Goal: Information Seeking & Learning: Learn about a topic

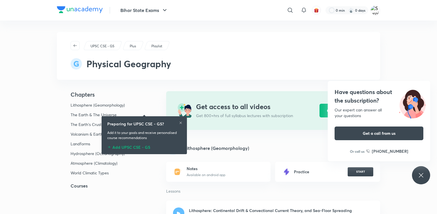
scroll to position [96, 0]
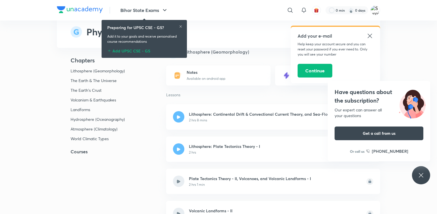
click at [181, 26] on icon at bounding box center [180, 26] width 3 height 3
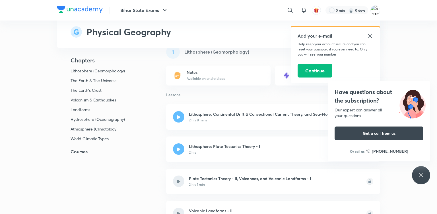
click at [368, 36] on icon at bounding box center [370, 35] width 7 height 7
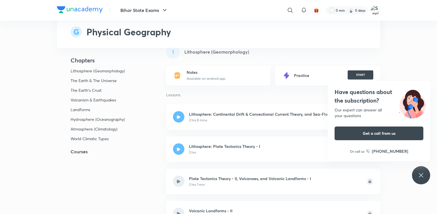
click at [364, 74] on button "START" at bounding box center [361, 74] width 26 height 9
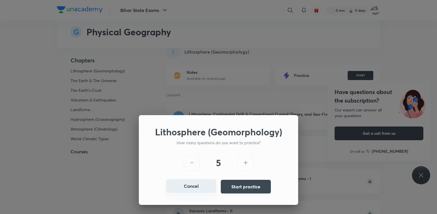
click at [196, 191] on button "Cancel" at bounding box center [191, 186] width 50 height 14
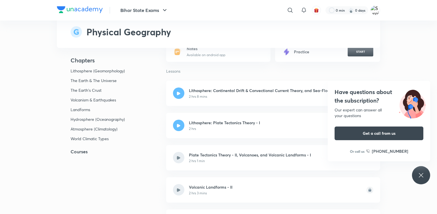
scroll to position [0, 0]
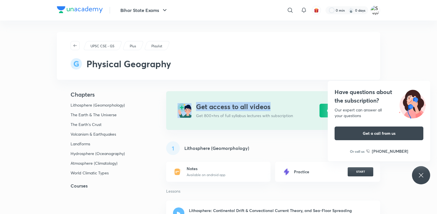
drag, startPoint x: 277, startPoint y: 107, endPoint x: 184, endPoint y: 109, distance: 93.7
click at [184, 109] on div "Get access to all videos Get 800+hrs of full syllabus lectures with subscriptio…" at bounding box center [273, 110] width 214 height 39
click at [220, 79] on div "UPSC CSE - GS Plus Playlist Physical Geography" at bounding box center [218, 56] width 323 height 48
click at [421, 175] on icon at bounding box center [421, 175] width 7 height 7
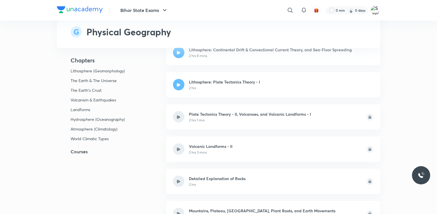
scroll to position [161, 0]
click at [176, 86] on div at bounding box center [178, 84] width 11 height 11
